Goal: Find specific page/section: Find specific page/section

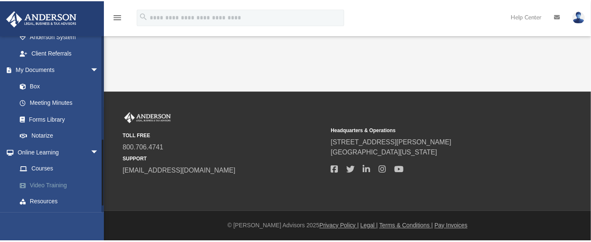
scroll to position [244, 0]
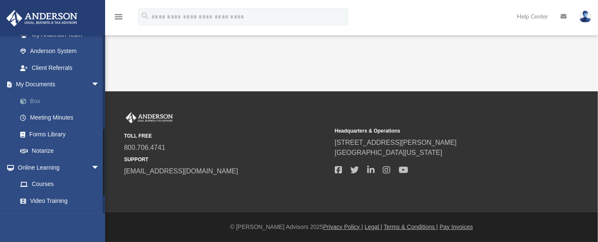
click at [36, 101] on link "Box" at bounding box center [62, 101] width 101 height 17
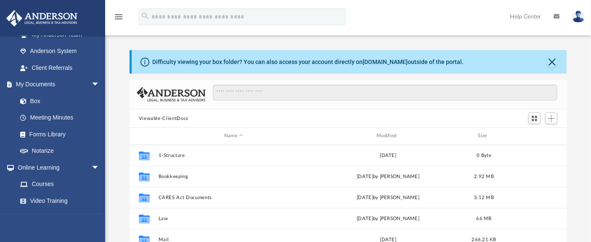
scroll to position [184, 430]
click at [553, 62] on button "Close" at bounding box center [552, 62] width 12 height 12
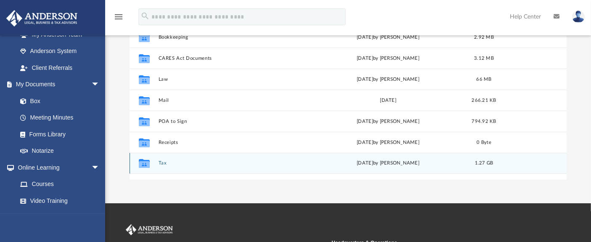
scroll to position [140, 0]
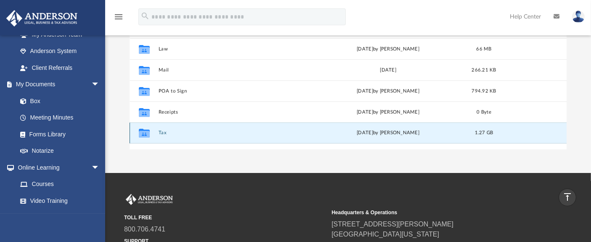
click at [162, 133] on button "Tax" at bounding box center [233, 132] width 151 height 5
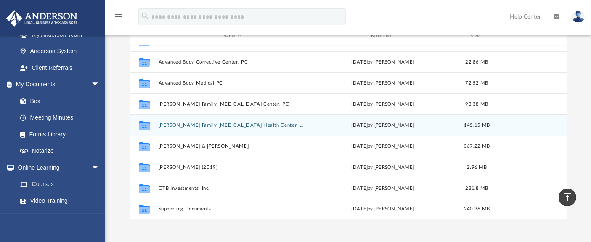
scroll to position [51, 0]
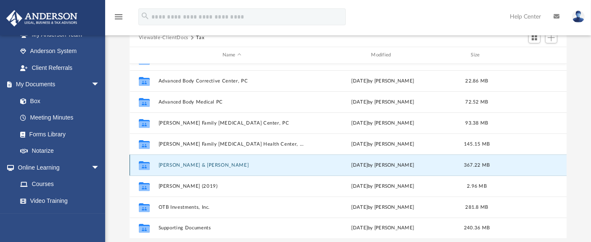
click at [186, 163] on button "[PERSON_NAME] & [PERSON_NAME]" at bounding box center [231, 164] width 147 height 5
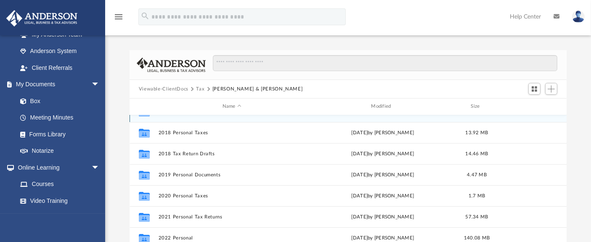
scroll to position [93, 0]
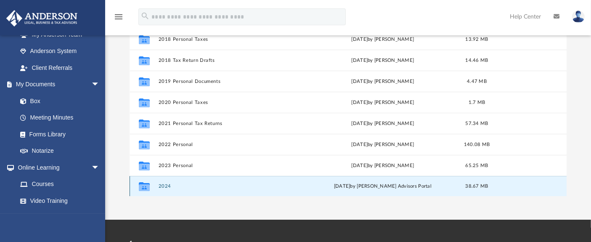
click at [165, 186] on button "2024" at bounding box center [231, 185] width 147 height 5
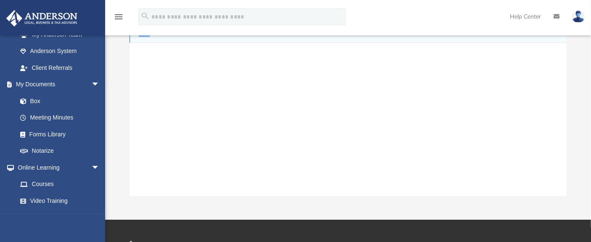
scroll to position [0, 0]
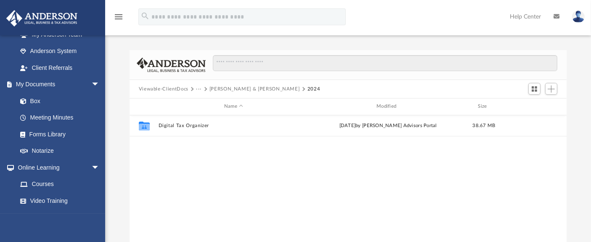
click at [200, 88] on button "···" at bounding box center [198, 89] width 5 height 8
click at [204, 105] on li "Tax" at bounding box center [205, 103] width 8 height 9
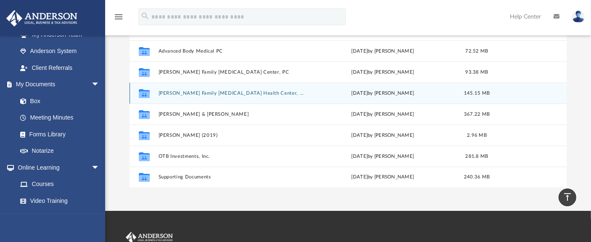
scroll to position [93, 0]
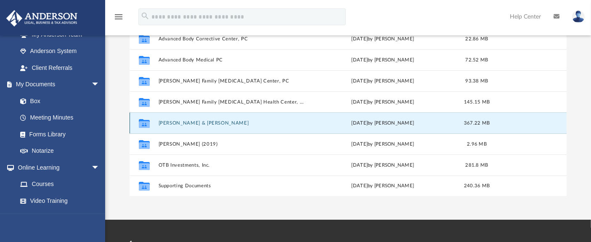
click at [193, 124] on button "[PERSON_NAME] & [PERSON_NAME]" at bounding box center [231, 122] width 147 height 5
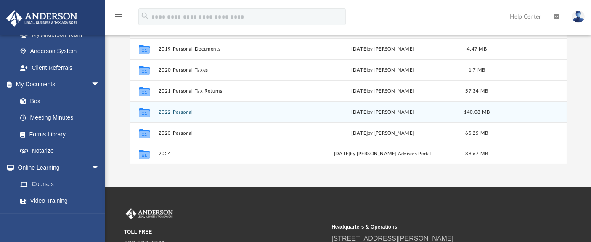
scroll to position [140, 0]
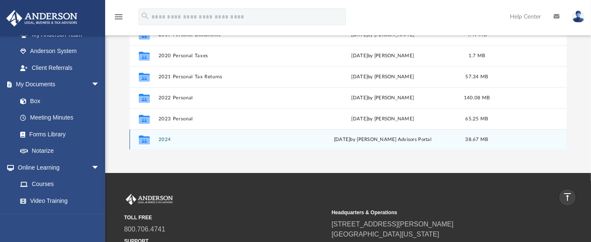
click at [164, 140] on button "2024" at bounding box center [231, 139] width 147 height 5
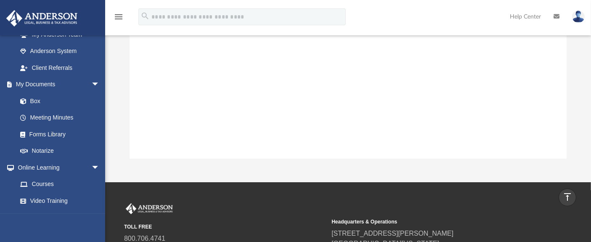
scroll to position [0, 0]
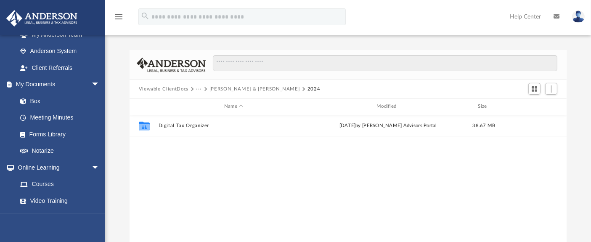
click at [198, 90] on button "···" at bounding box center [198, 89] width 5 height 8
drag, startPoint x: 204, startPoint y: 103, endPoint x: 205, endPoint y: 108, distance: 5.6
click at [205, 108] on li "Tax" at bounding box center [205, 103] width 8 height 9
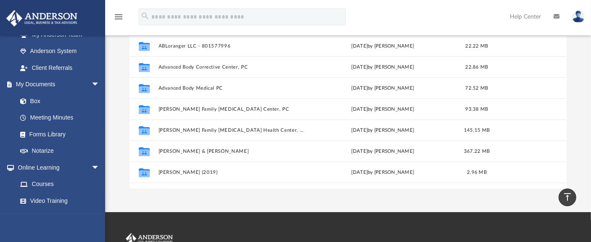
scroll to position [81, 0]
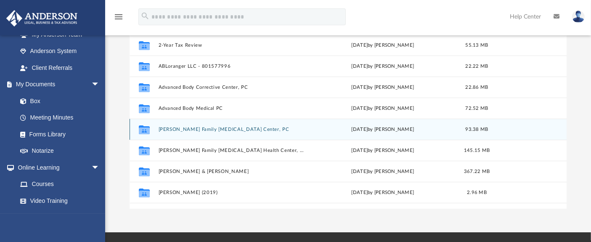
click at [196, 130] on button "[PERSON_NAME] Family [MEDICAL_DATA] Center, PC" at bounding box center [231, 129] width 147 height 5
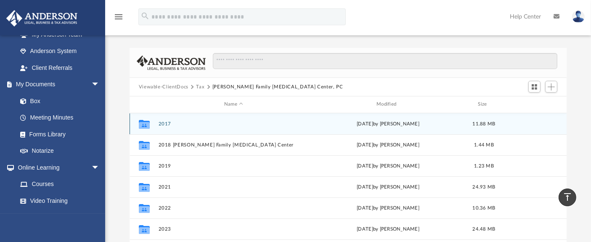
scroll to position [0, 0]
